Goal: Register for event/course

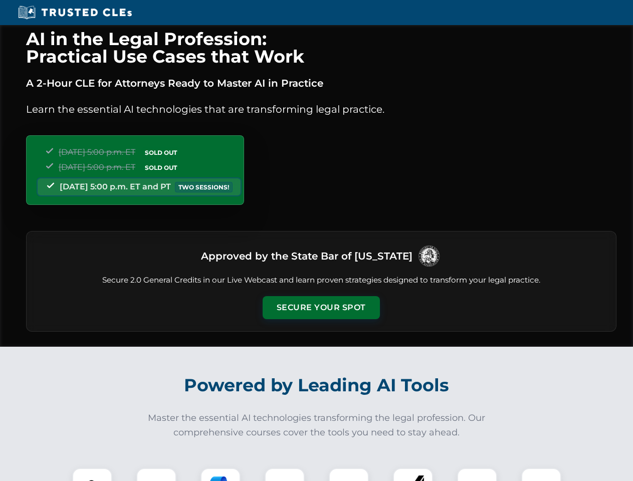
click at [321, 308] on button "Secure Your Spot" at bounding box center [320, 307] width 117 height 23
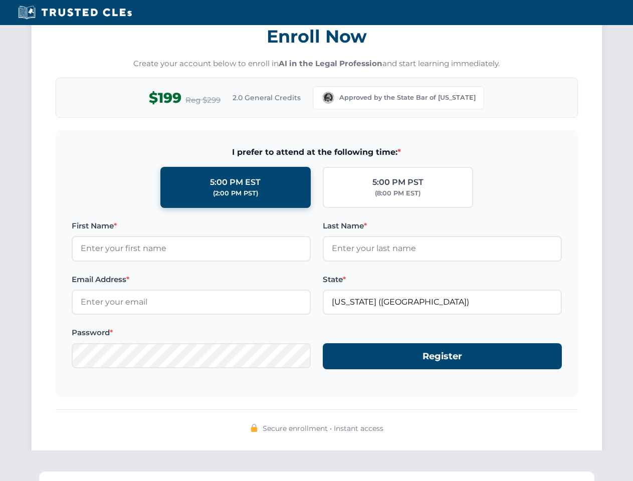
scroll to position [983, 0]
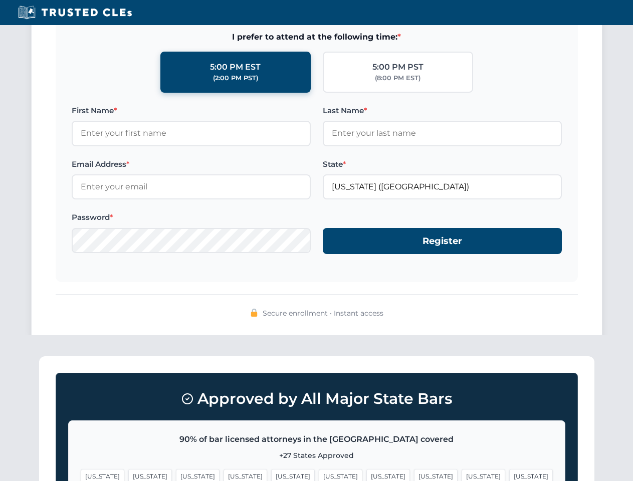
click at [319, 474] on span "[US_STATE]" at bounding box center [341, 476] width 44 height 15
click at [366, 474] on span "[US_STATE]" at bounding box center [388, 476] width 44 height 15
click at [461, 474] on span "[US_STATE]" at bounding box center [483, 476] width 44 height 15
